Goal: Task Accomplishment & Management: Manage account settings

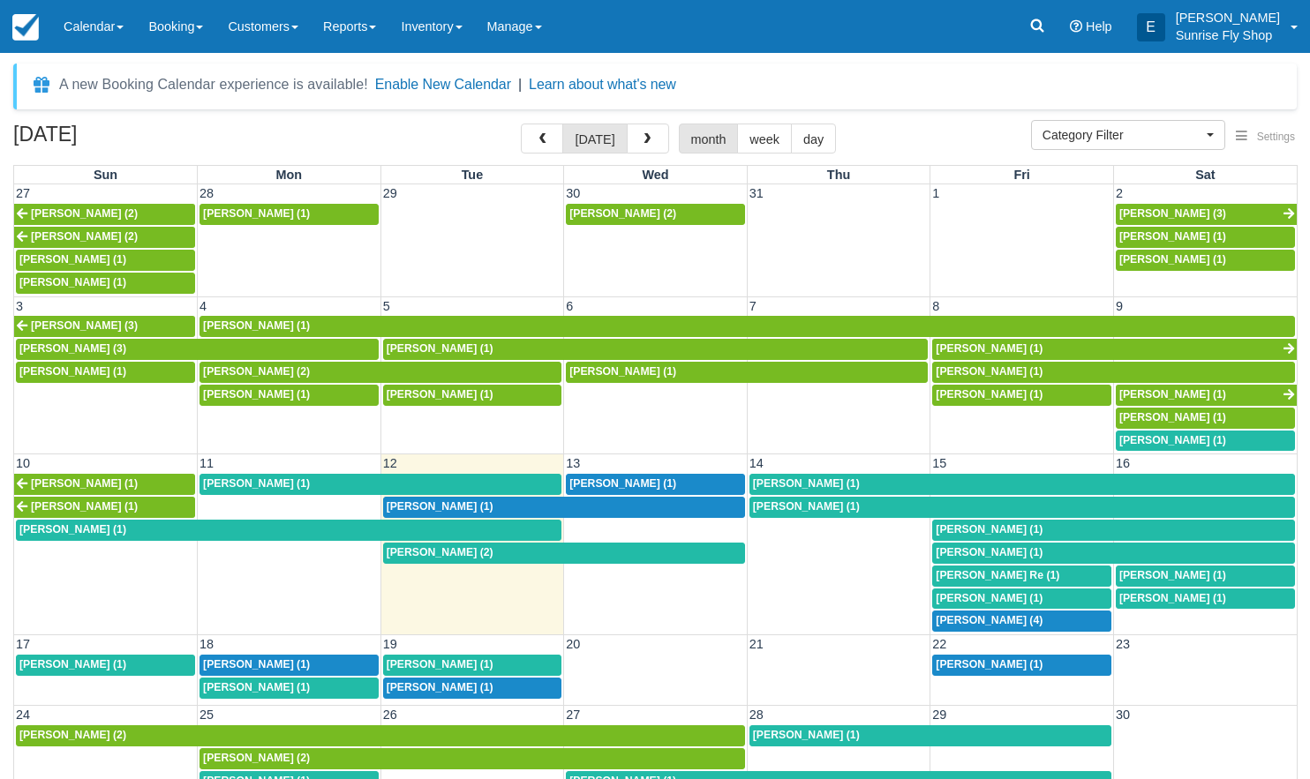
scroll to position [1, 0]
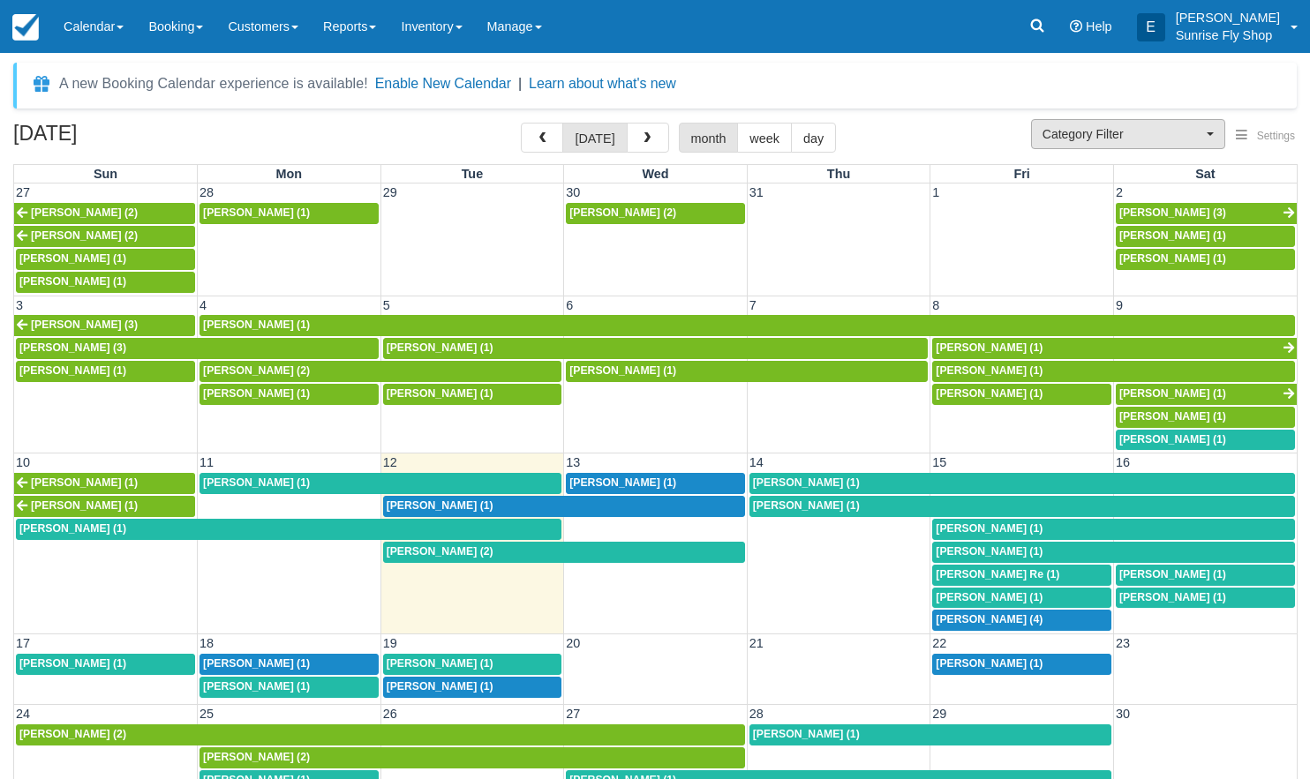
click at [1080, 130] on span "Category Filter" at bounding box center [1122, 134] width 160 height 18
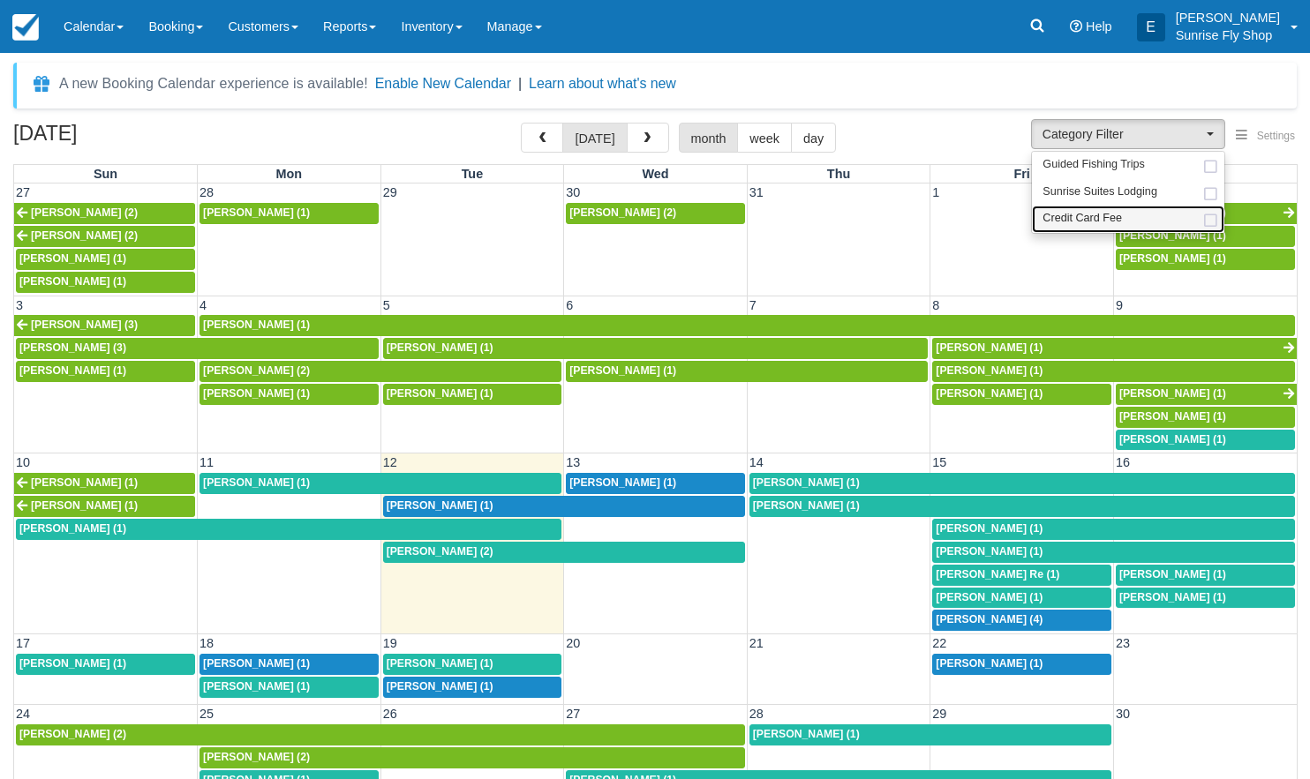
click at [1078, 214] on span "Credit Card Fee" at bounding box center [1081, 219] width 79 height 16
select select "6"
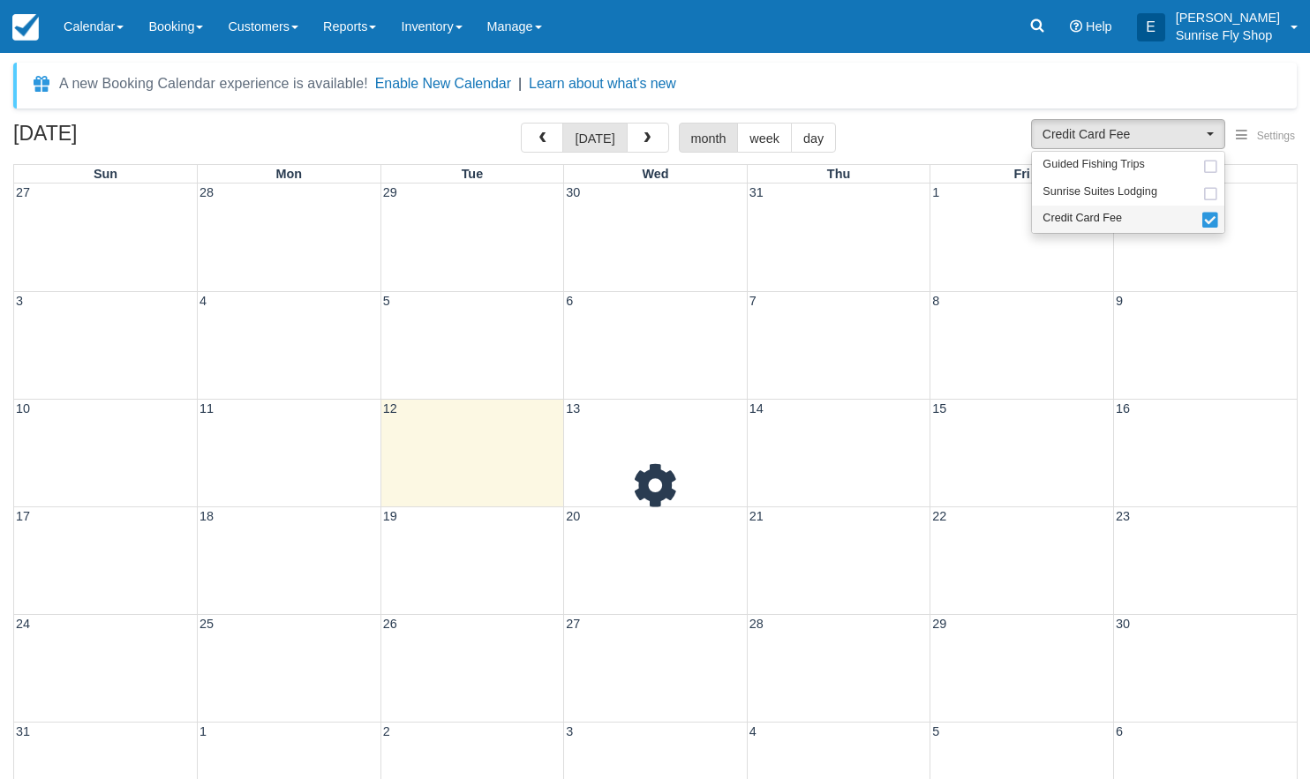
scroll to position [32, 0]
click at [1077, 211] on span "Credit Card Fee" at bounding box center [1081, 219] width 79 height 16
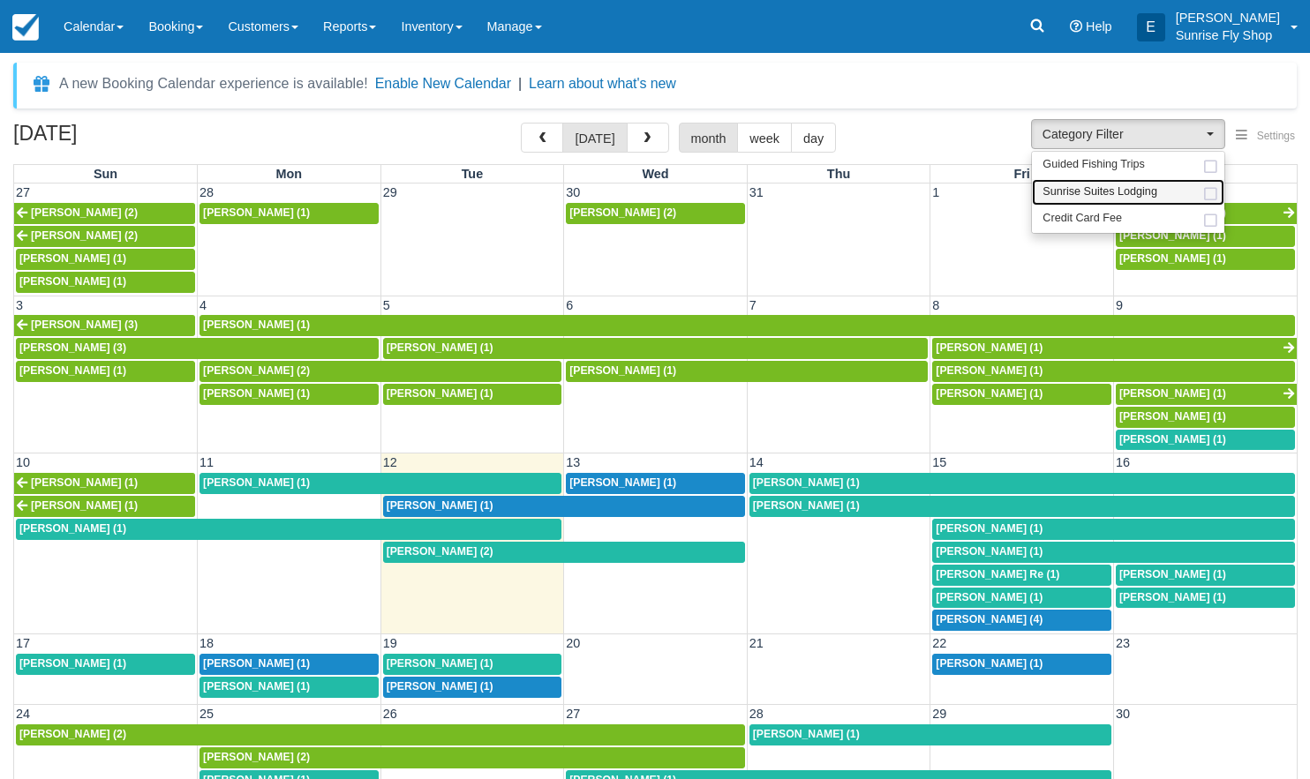
click at [1077, 190] on span "Sunrise Suites Lodging" at bounding box center [1099, 192] width 115 height 16
select select "1"
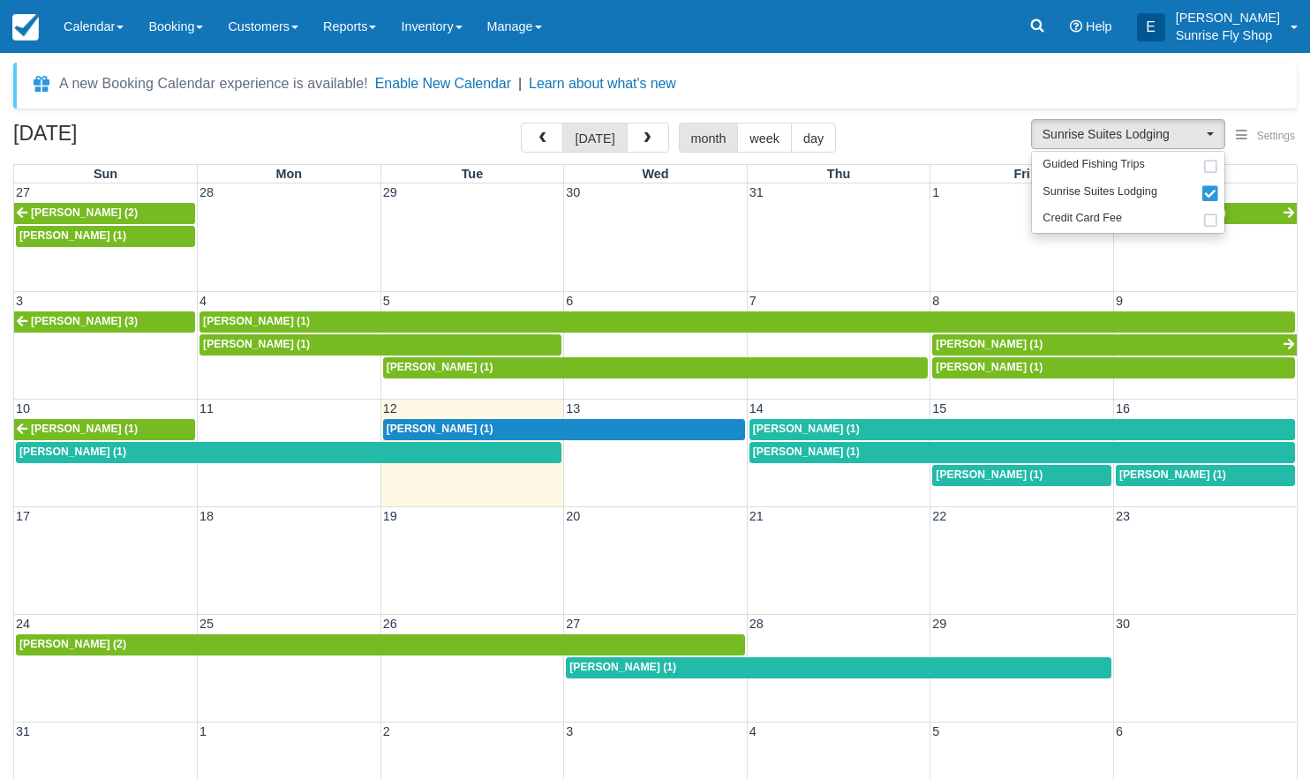
click at [770, 428] on span "Brian Hall (1)" at bounding box center [806, 429] width 107 height 12
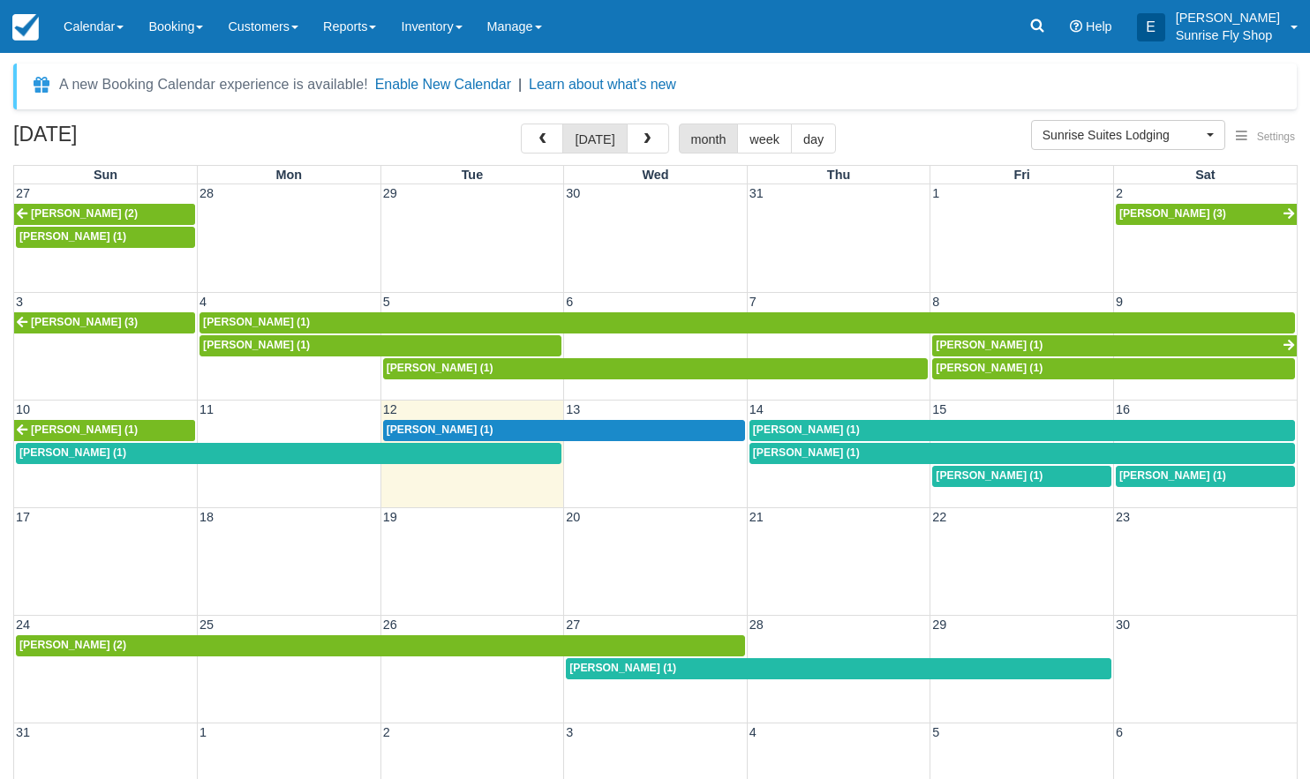
scroll to position [1, 0]
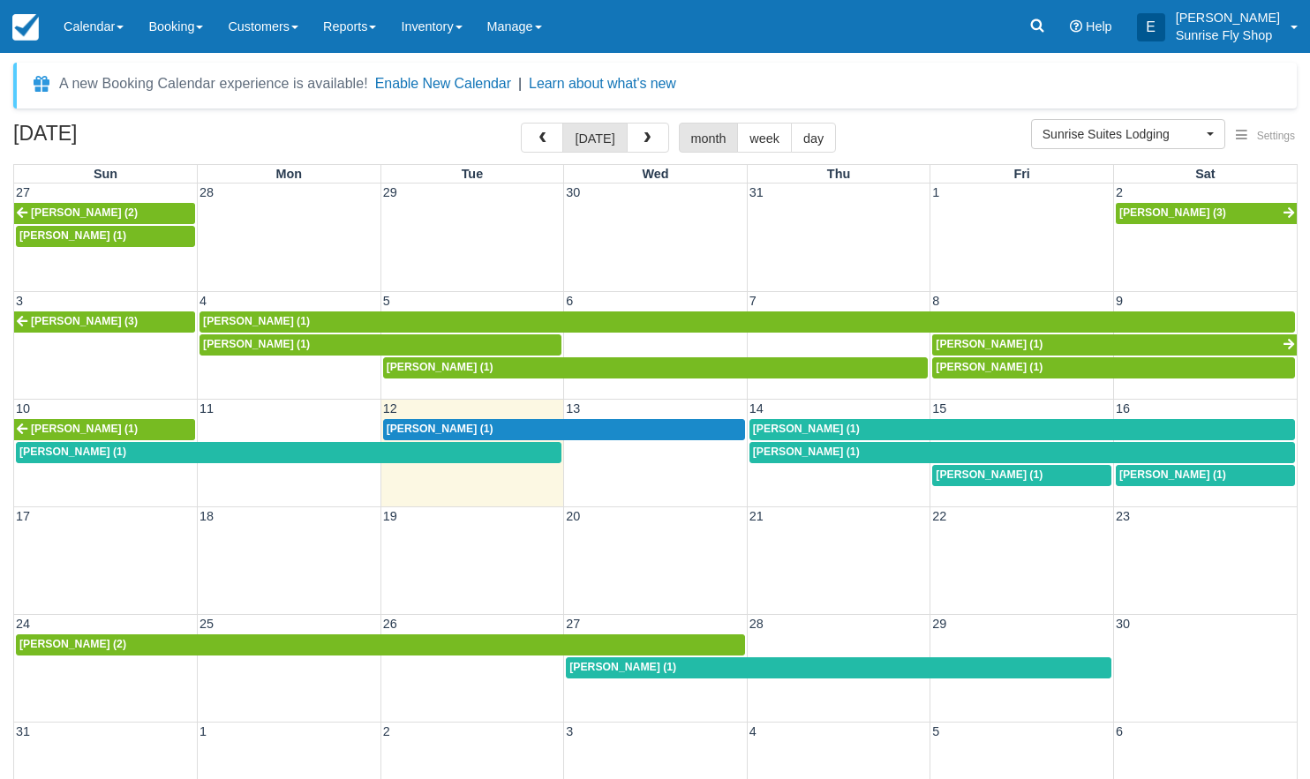
click at [763, 448] on span "[PERSON_NAME] (1)" at bounding box center [806, 452] width 107 height 12
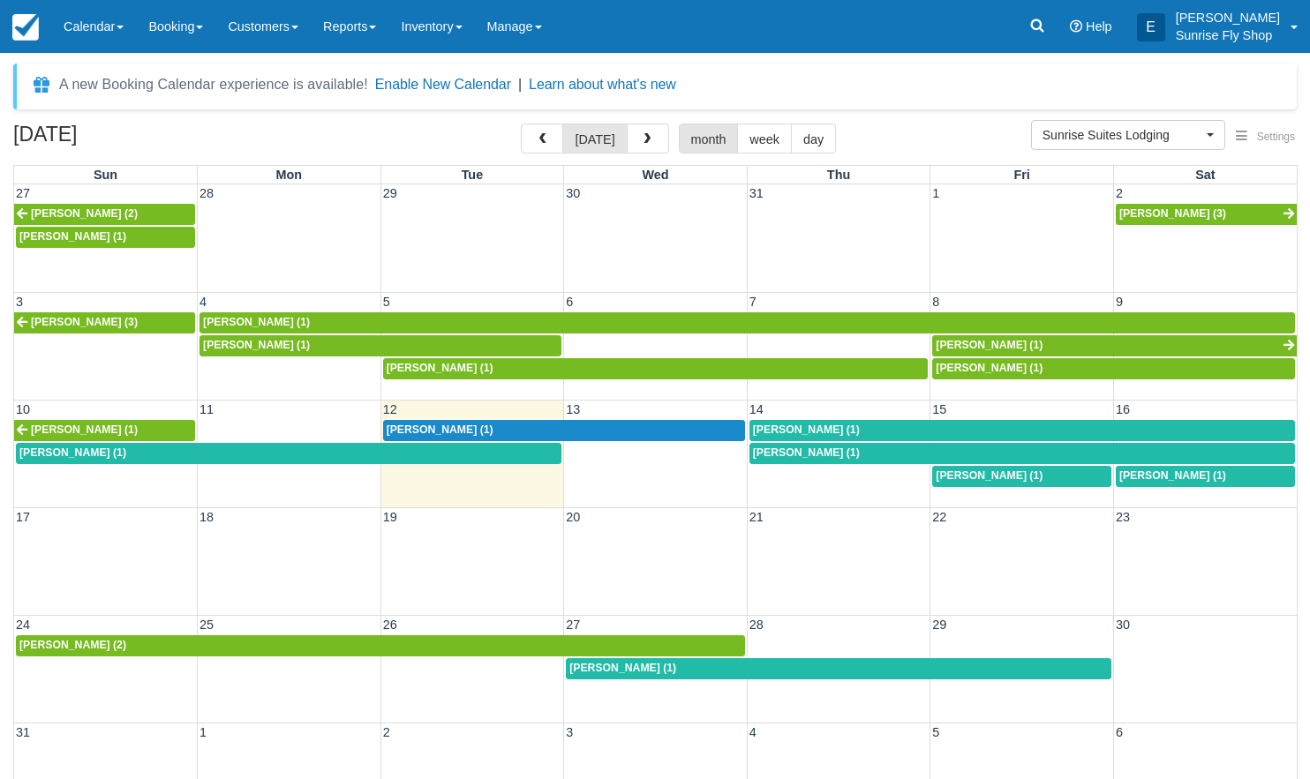
scroll to position [1, 0]
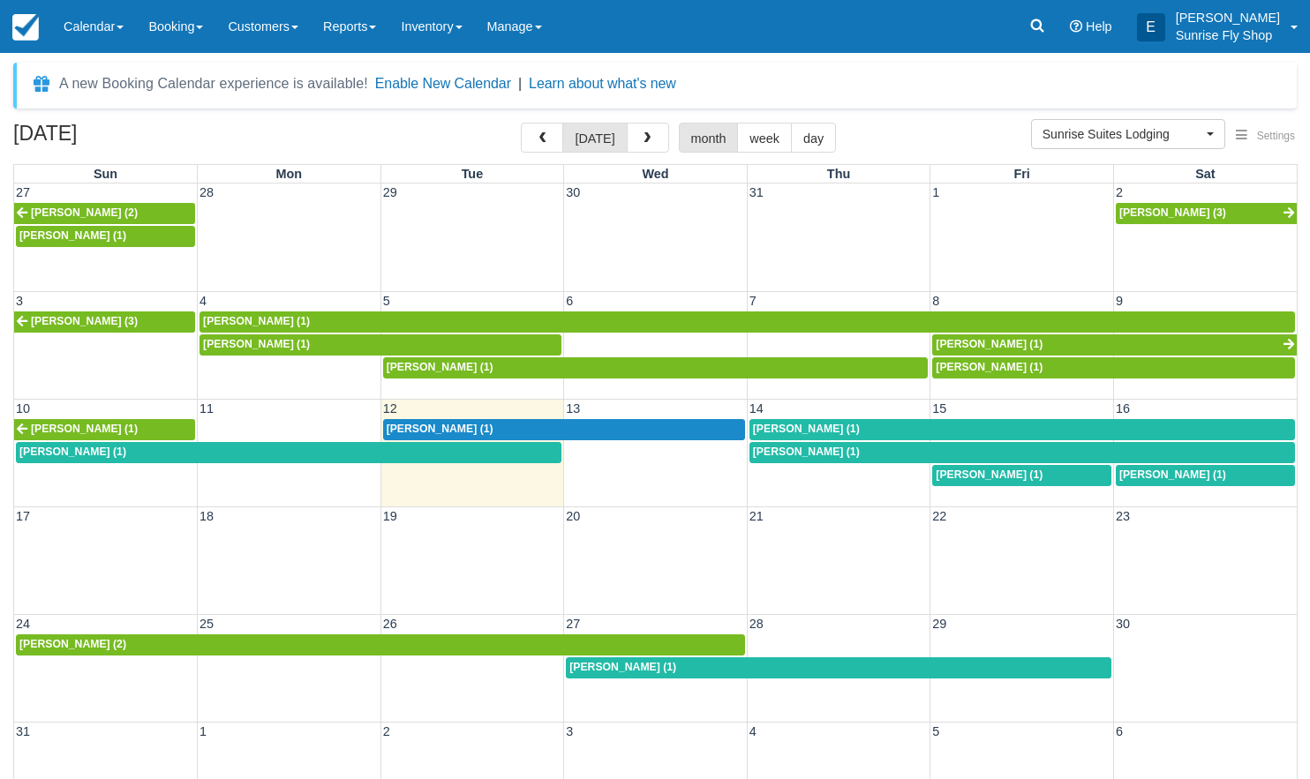
click at [399, 427] on span "Kathy Aguilar (1)" at bounding box center [440, 429] width 107 height 12
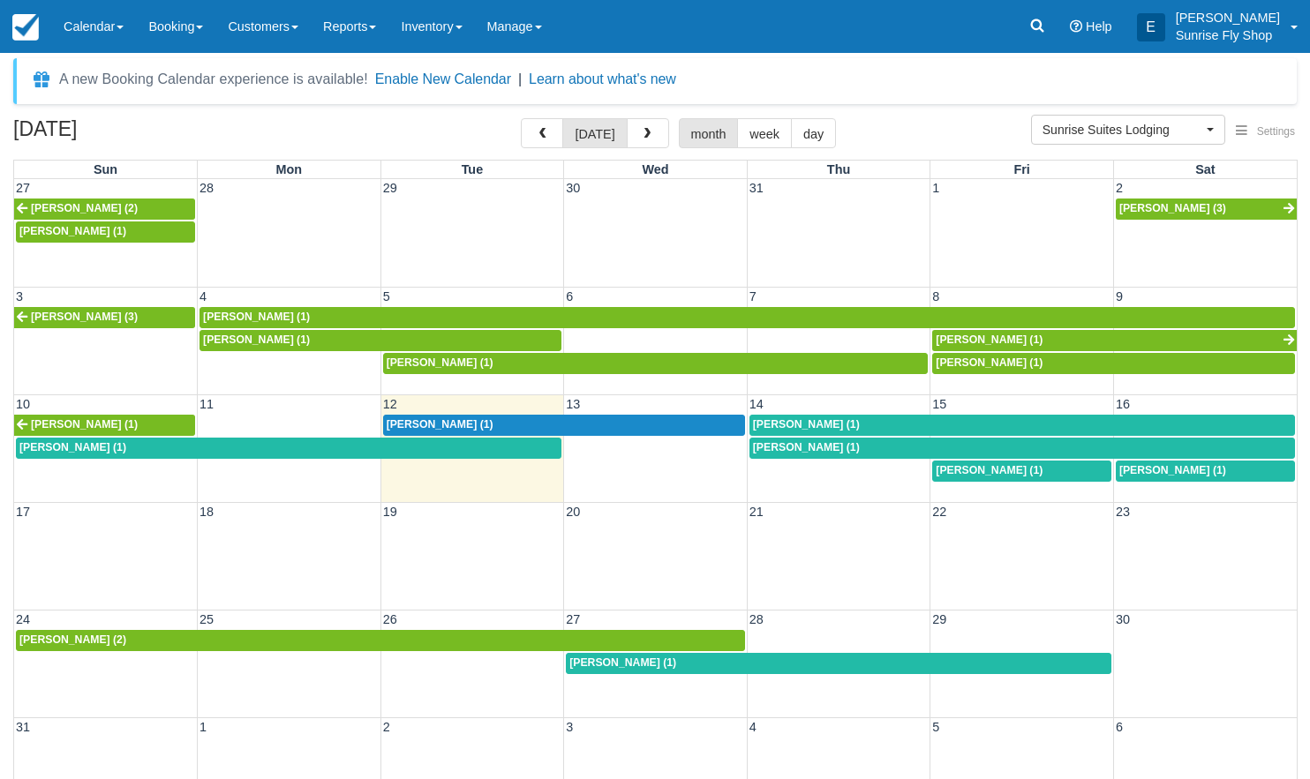
click at [418, 422] on span "Kathy Aguilar (1)" at bounding box center [440, 424] width 107 height 12
